Goal: Navigation & Orientation: Understand site structure

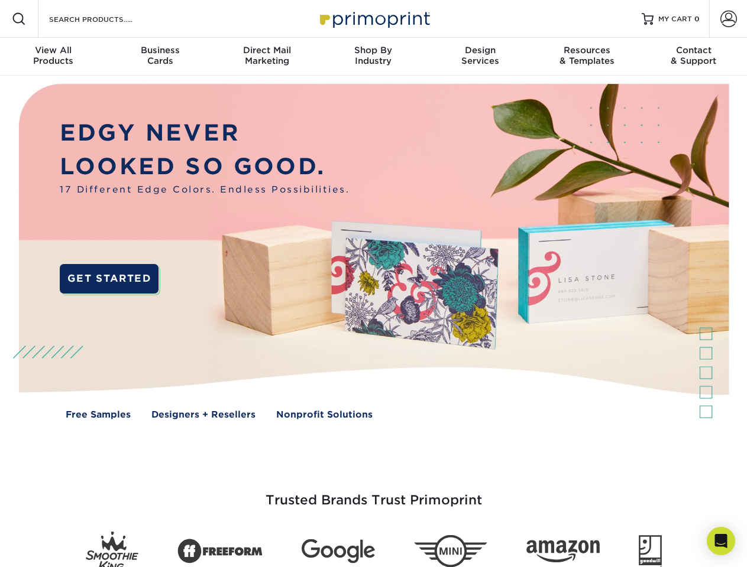
click at [373, 284] on img at bounding box center [373, 260] width 739 height 369
click at [19, 19] on span at bounding box center [19, 19] width 14 height 14
click at [728, 19] on span at bounding box center [728, 19] width 17 height 17
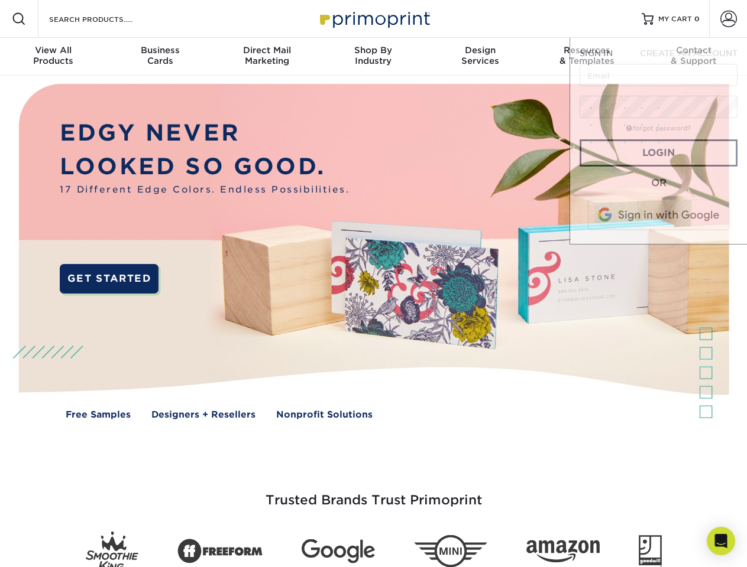
click at [53, 57] on div "View All Products" at bounding box center [53, 55] width 106 height 21
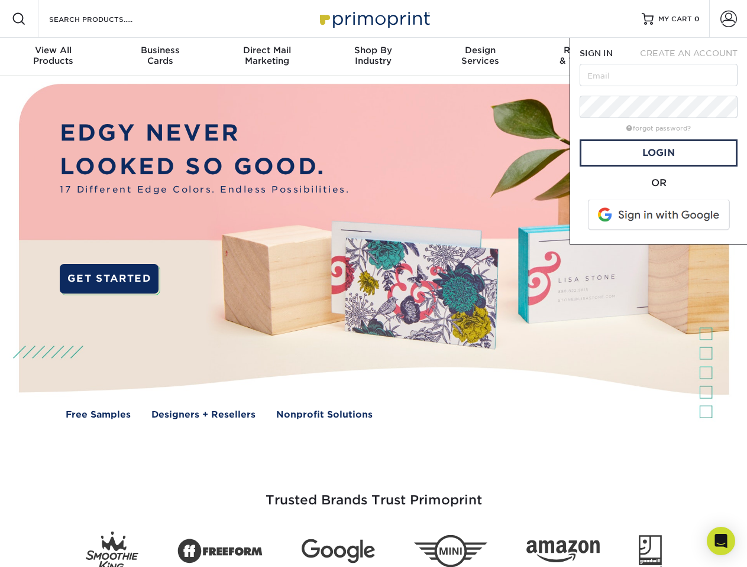
click at [160, 57] on div "Business Cards" at bounding box center [159, 55] width 106 height 21
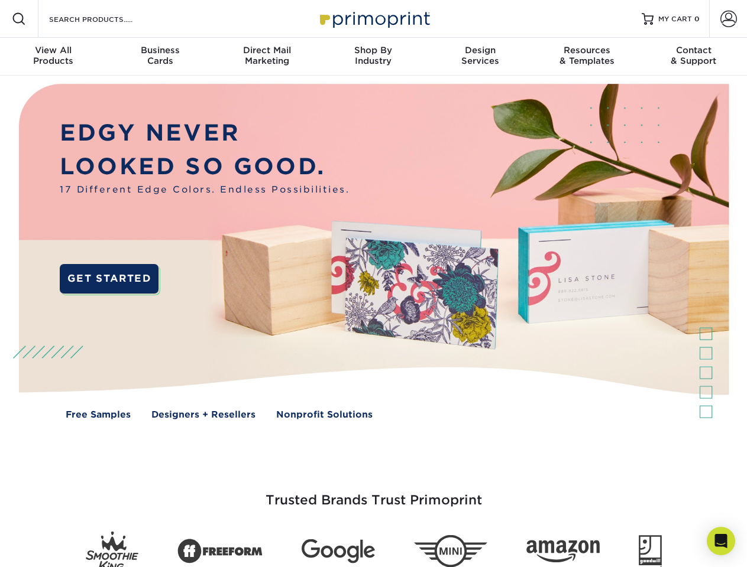
click at [267, 57] on div "Direct Mail Marketing" at bounding box center [266, 55] width 106 height 21
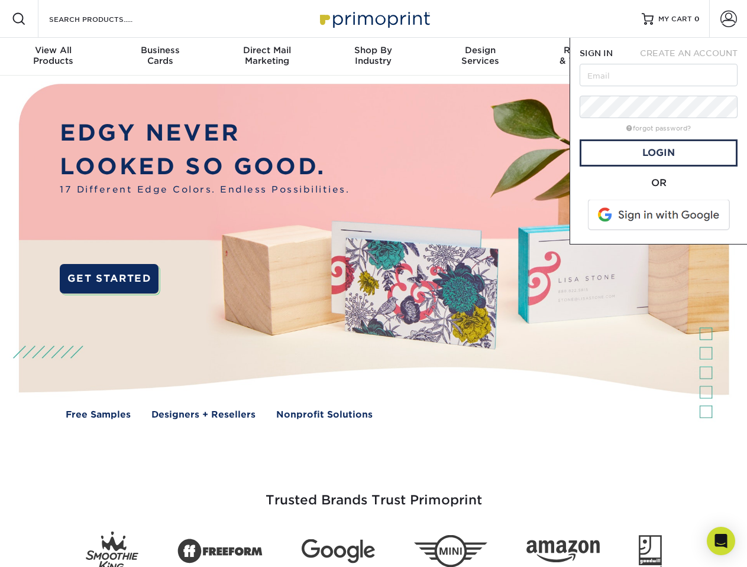
click at [373, 57] on div "Shop By Industry" at bounding box center [373, 55] width 106 height 21
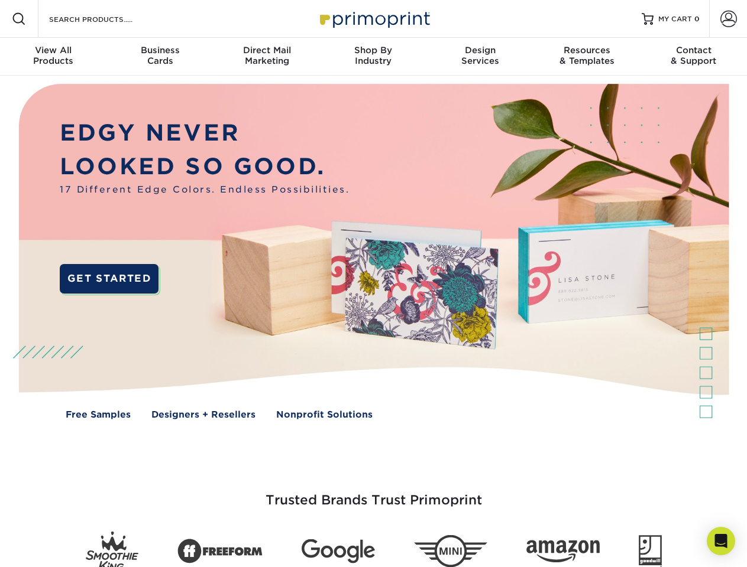
click at [480, 57] on div "Design Services" at bounding box center [480, 55] width 106 height 21
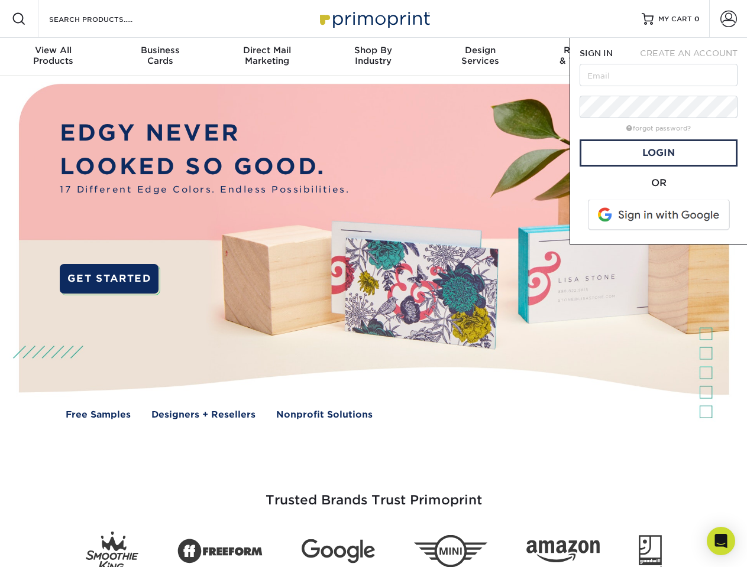
click at [586, 57] on span "SIGN IN" at bounding box center [595, 52] width 33 height 9
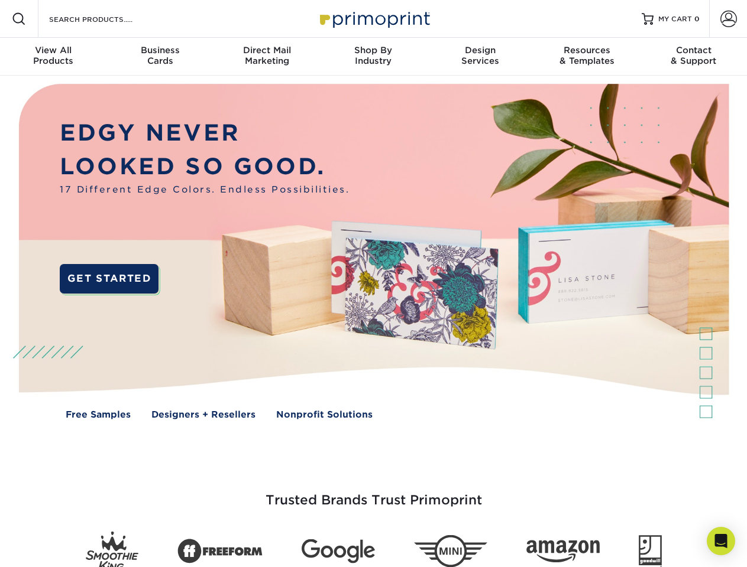
click at [693, 57] on div "Contact & Support" at bounding box center [693, 55] width 106 height 21
